Goal: Navigation & Orientation: Find specific page/section

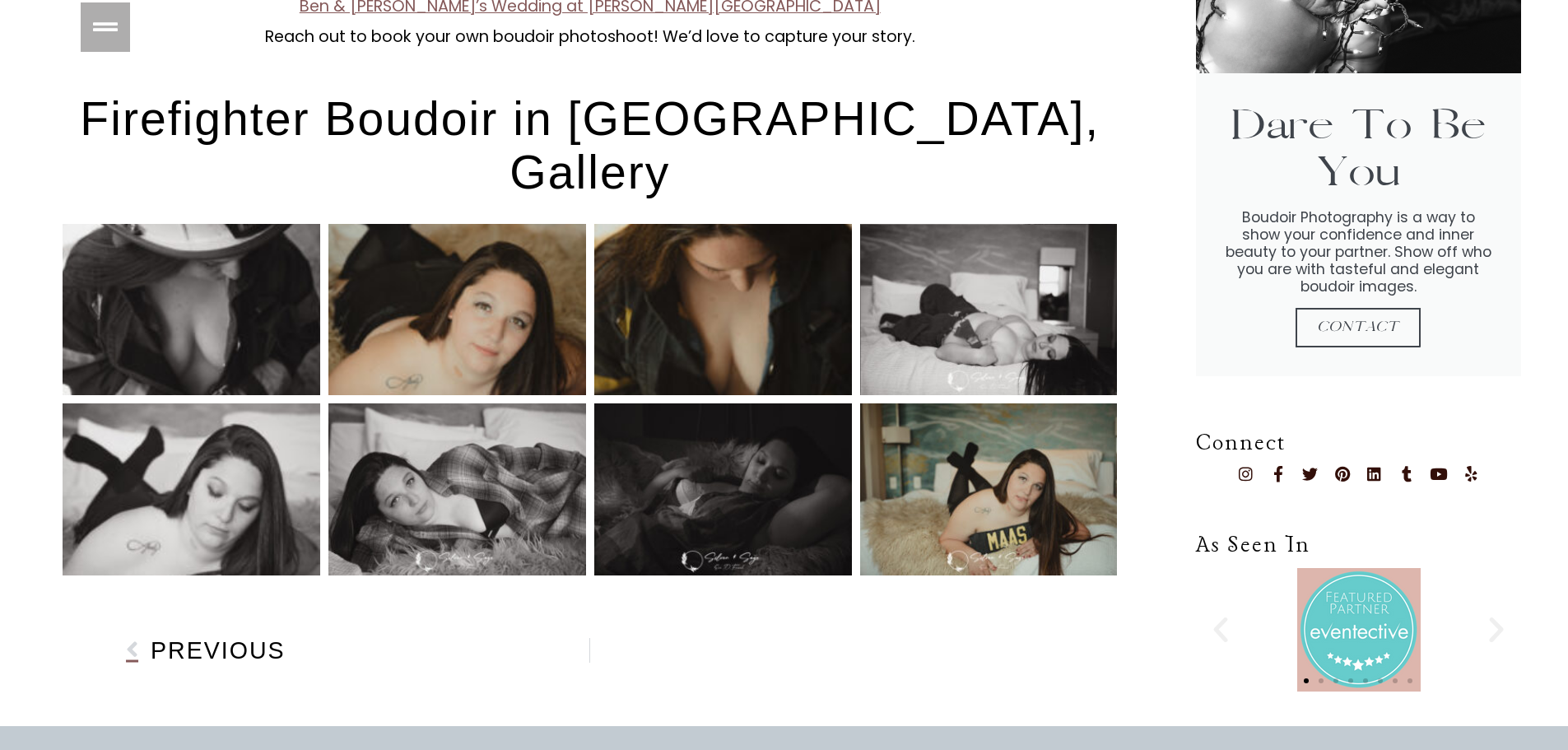
scroll to position [1647, 0]
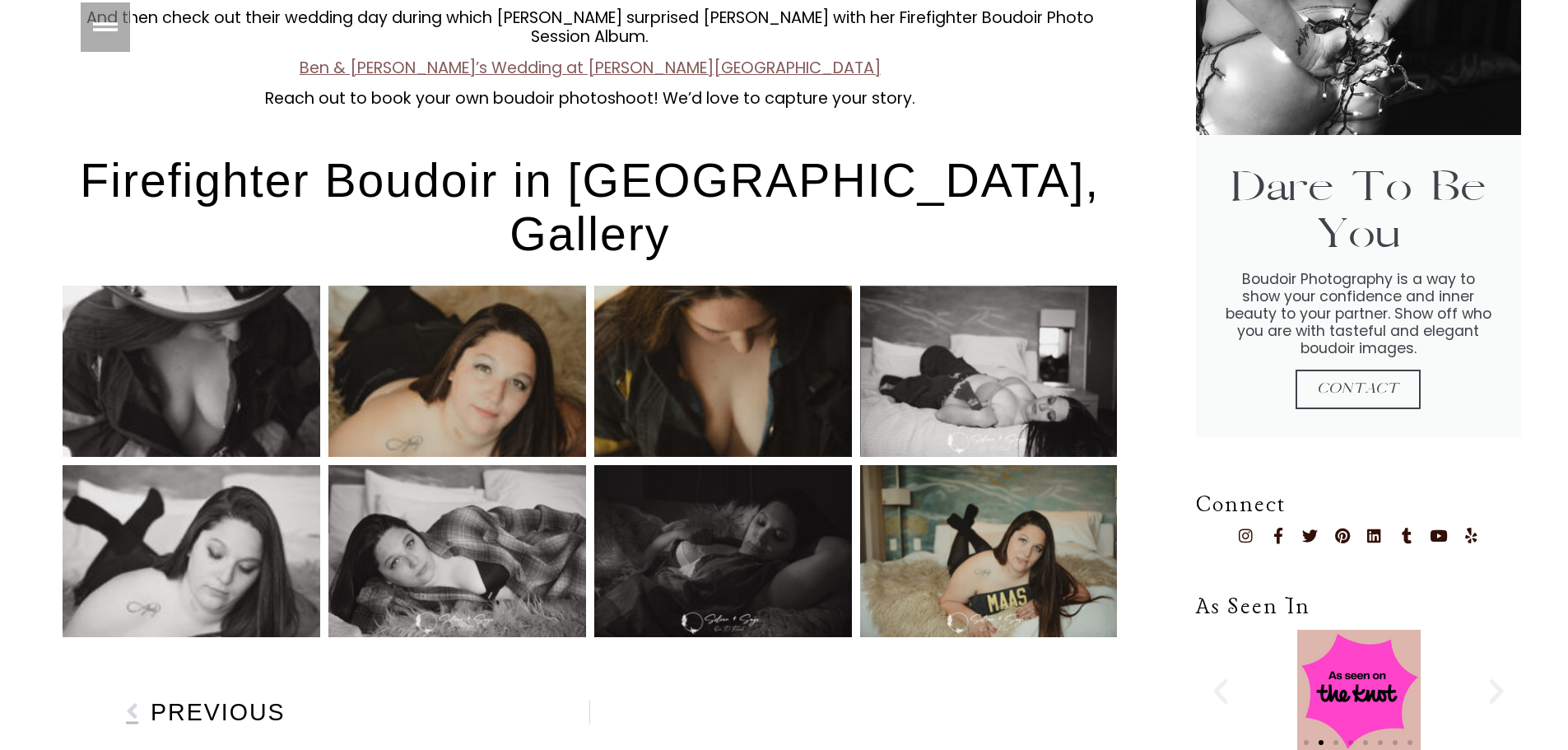
click at [241, 704] on span "Previous" at bounding box center [218, 712] width 135 height 17
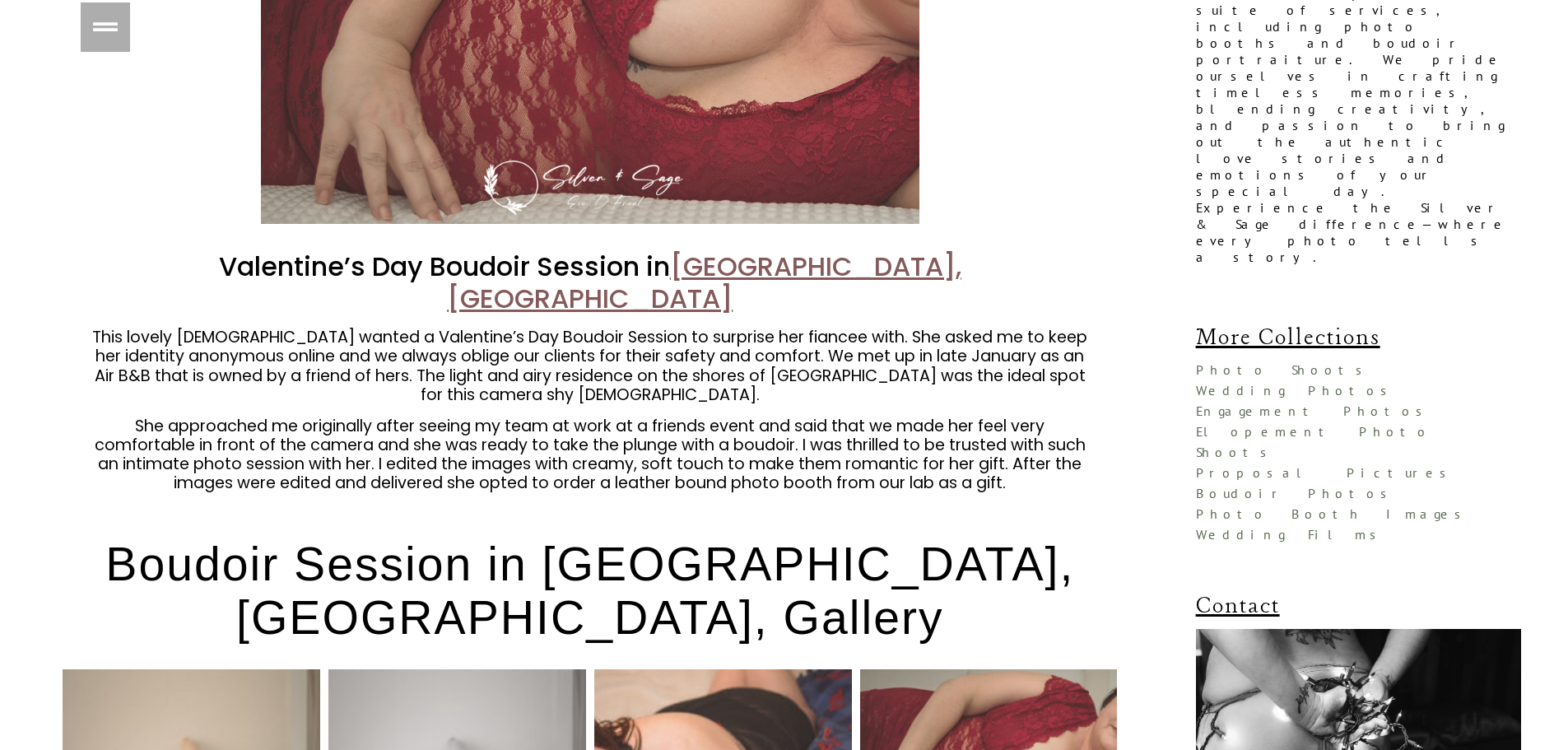
scroll to position [1482, 0]
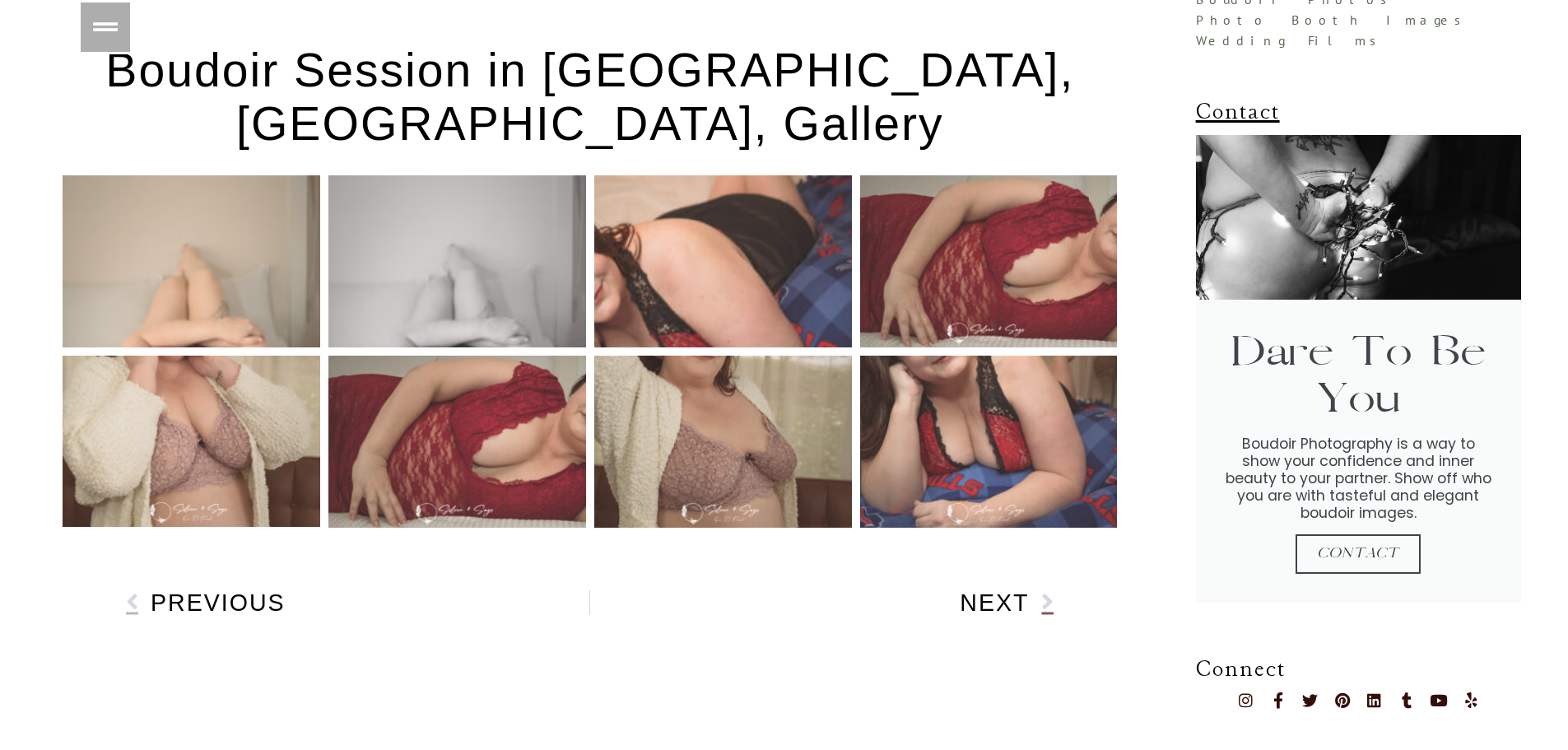
click at [215, 595] on span "Previous" at bounding box center [218, 603] width 135 height 17
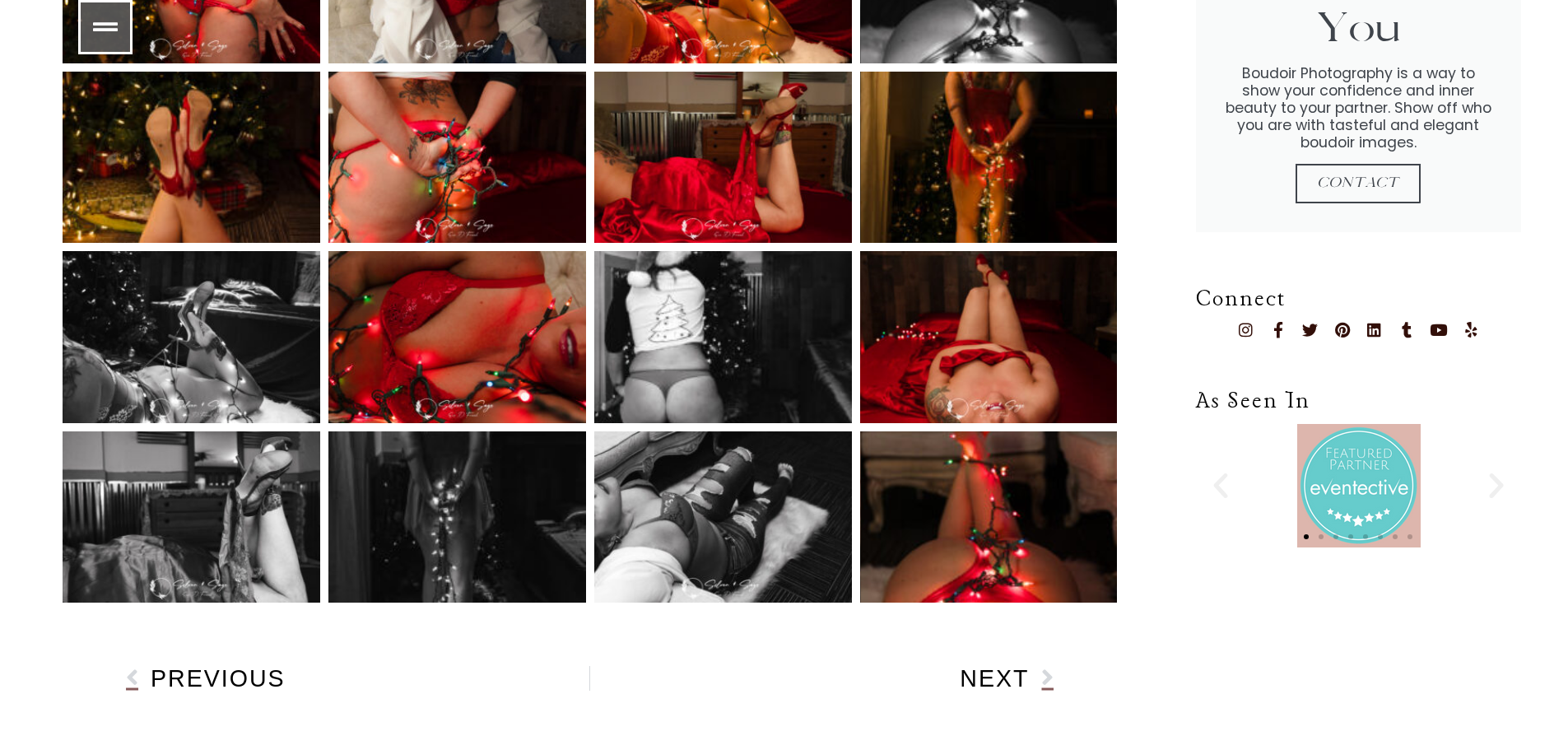
scroll to position [1976, 0]
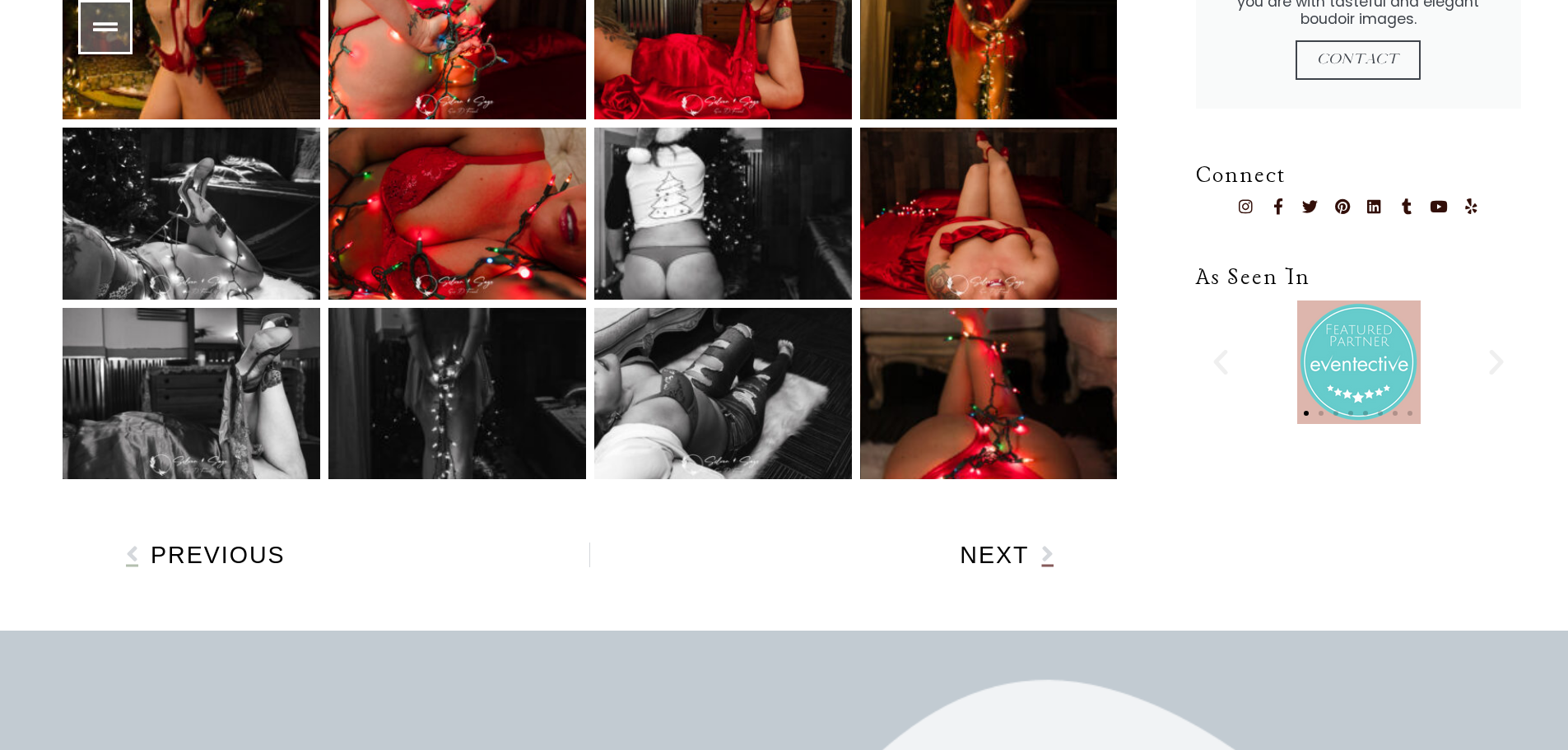
click at [204, 547] on span "Previous" at bounding box center [218, 555] width 135 height 17
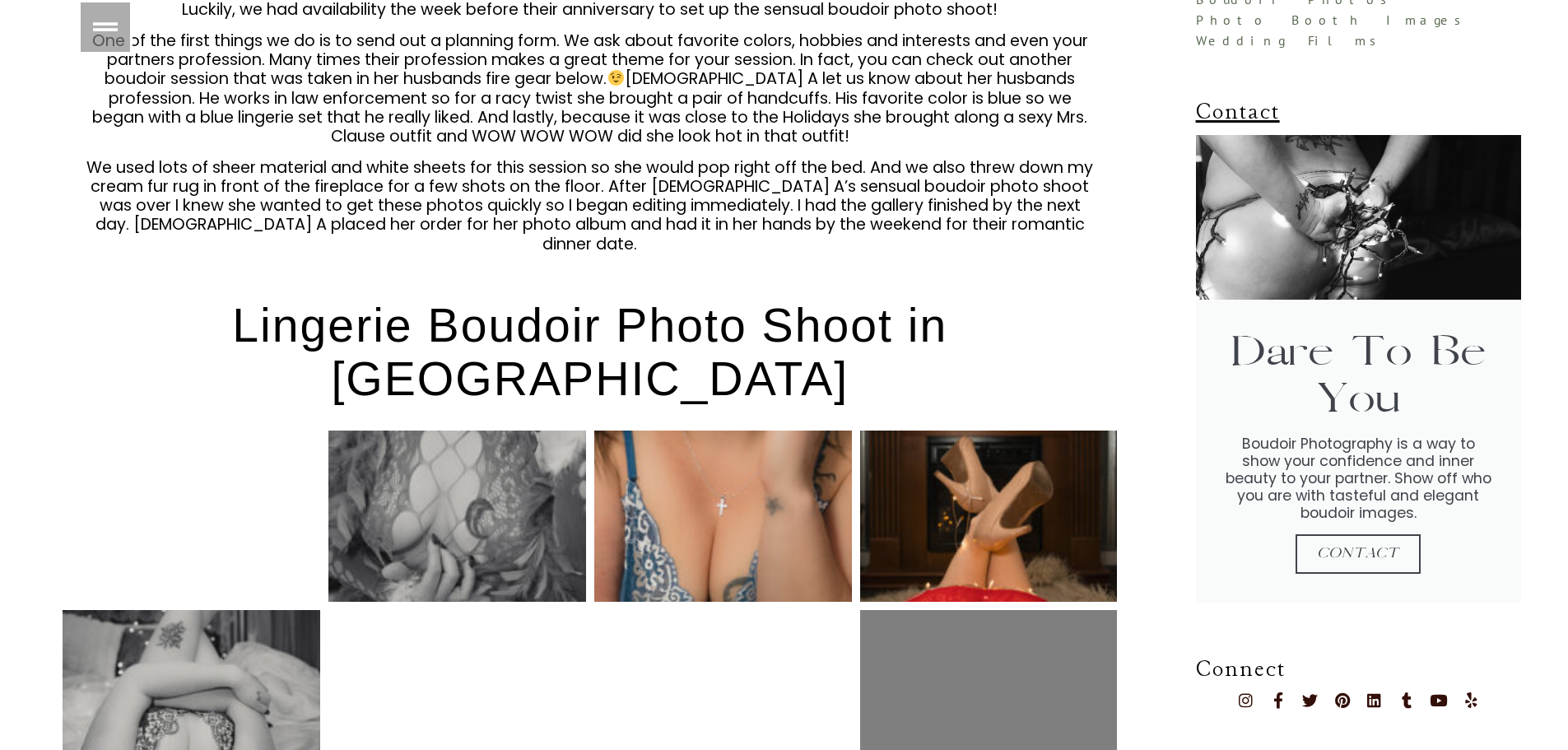
scroll to position [1976, 0]
